Goal: Information Seeking & Learning: Learn about a topic

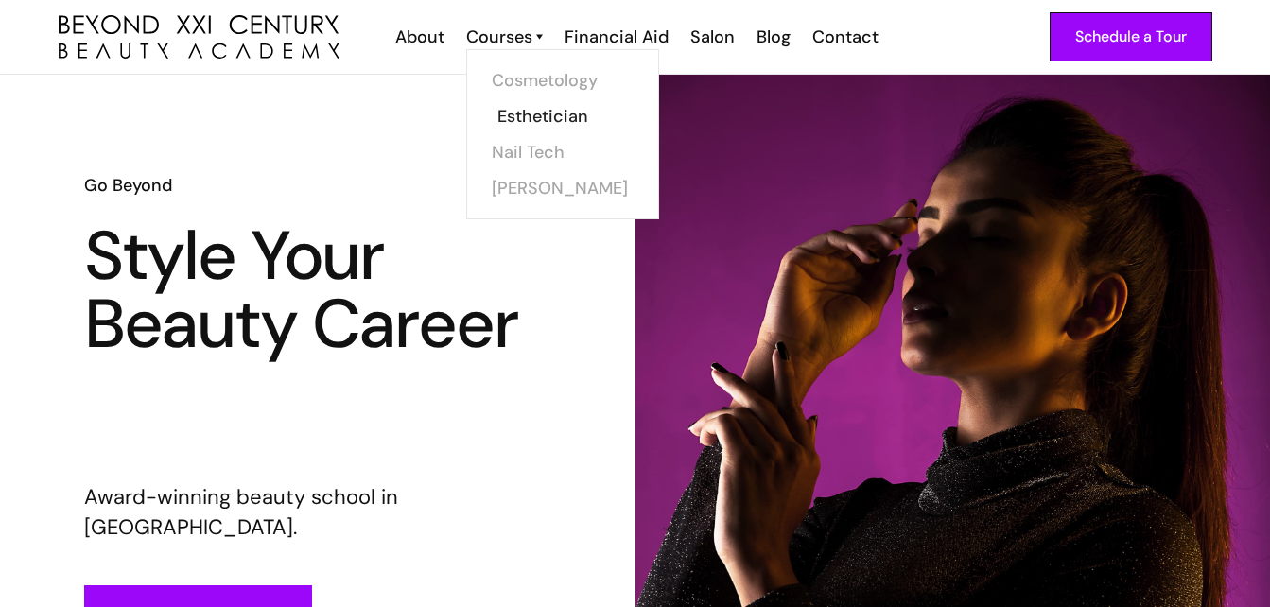
click at [539, 116] on link "Esthetician" at bounding box center [568, 116] width 142 height 36
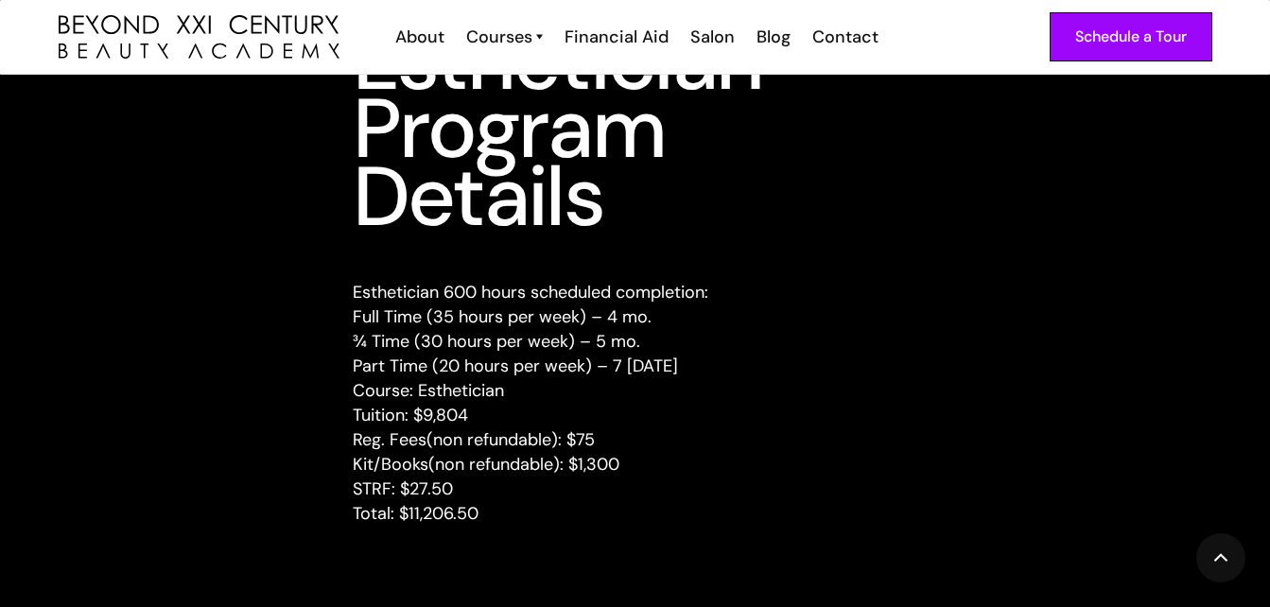
scroll to position [2421, 0]
